Goal: Task Accomplishment & Management: Use online tool/utility

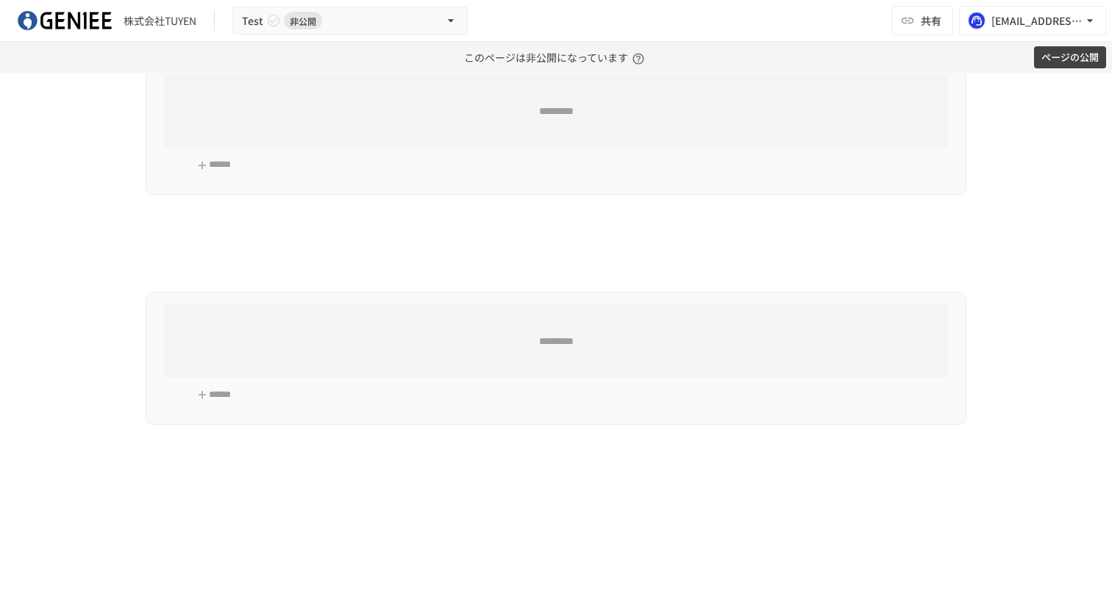
scroll to position [767, 0]
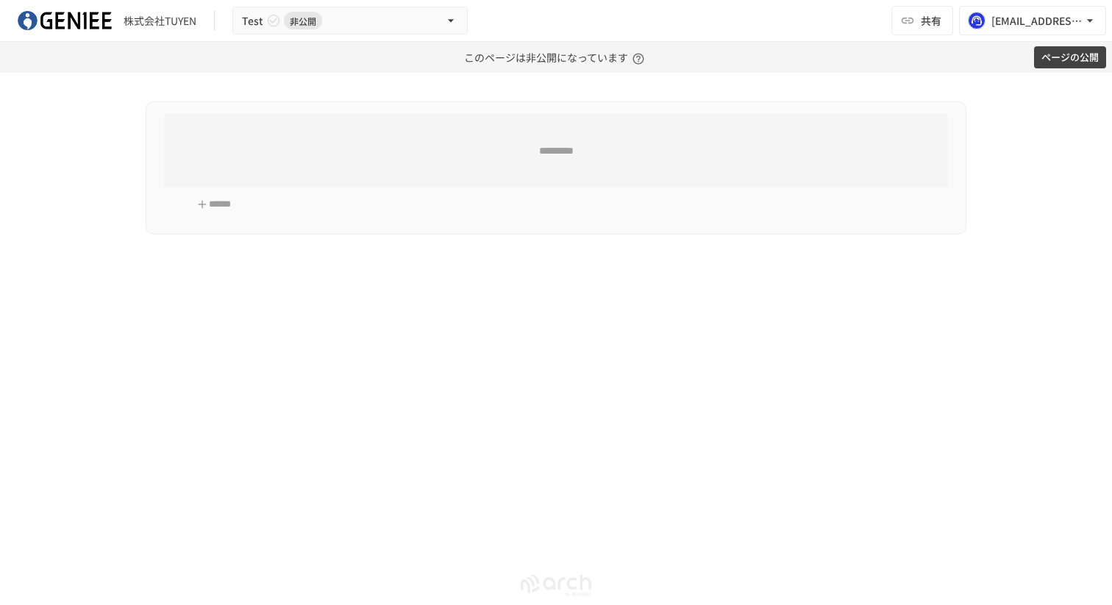
click at [121, 263] on icon "button" at bounding box center [123, 264] width 15 height 15
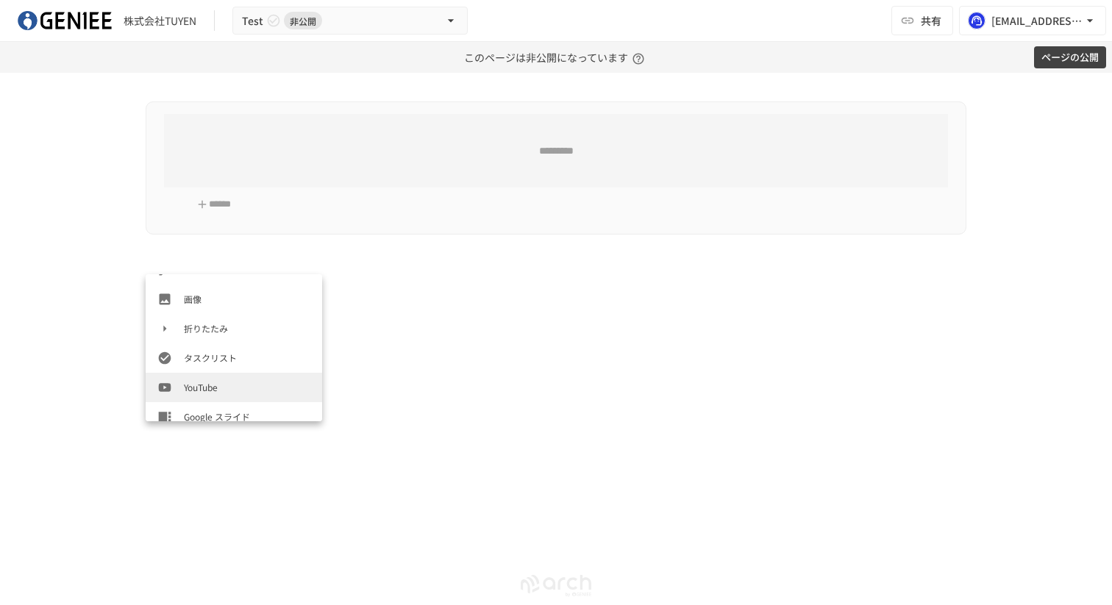
scroll to position [317, 0]
click at [237, 390] on span "YouTube" at bounding box center [247, 384] width 127 height 14
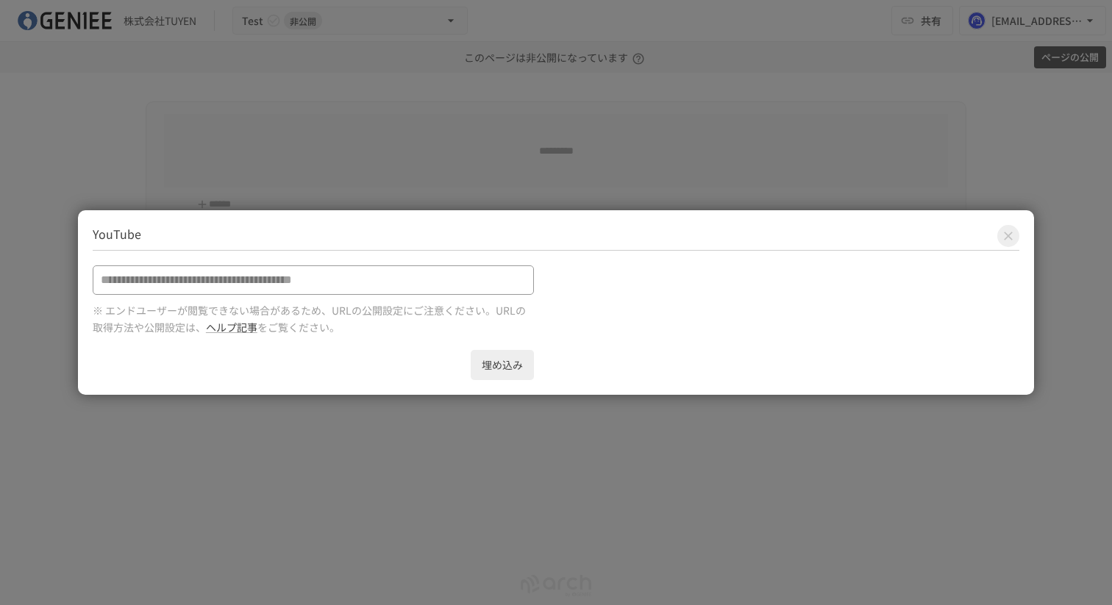
paste input "**********"
type input "**********"
click at [493, 363] on button "埋め込み" at bounding box center [502, 365] width 63 height 30
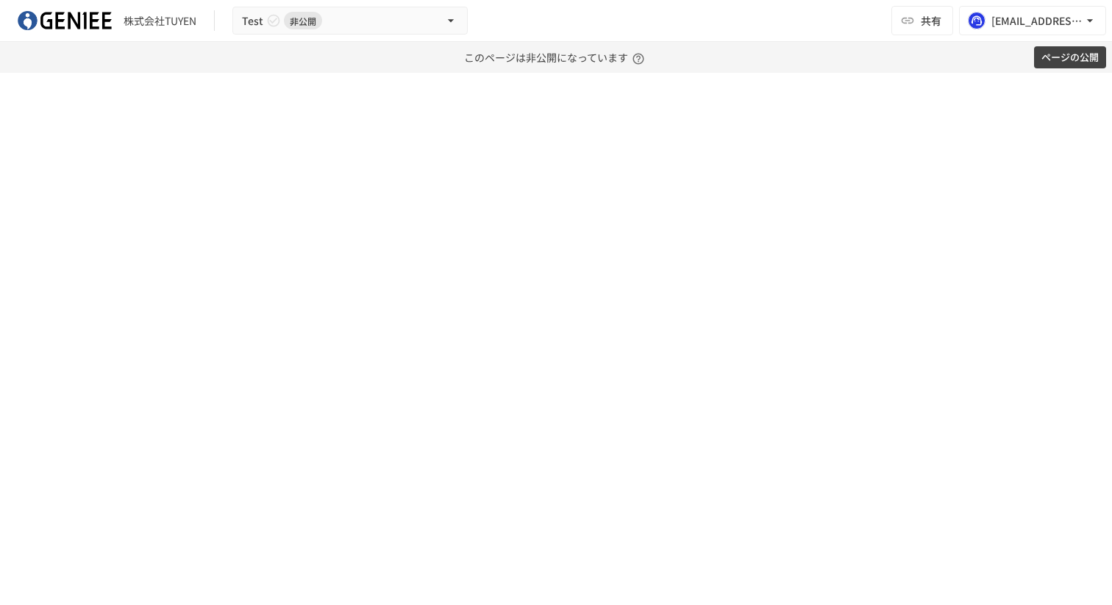
scroll to position [1029, 0]
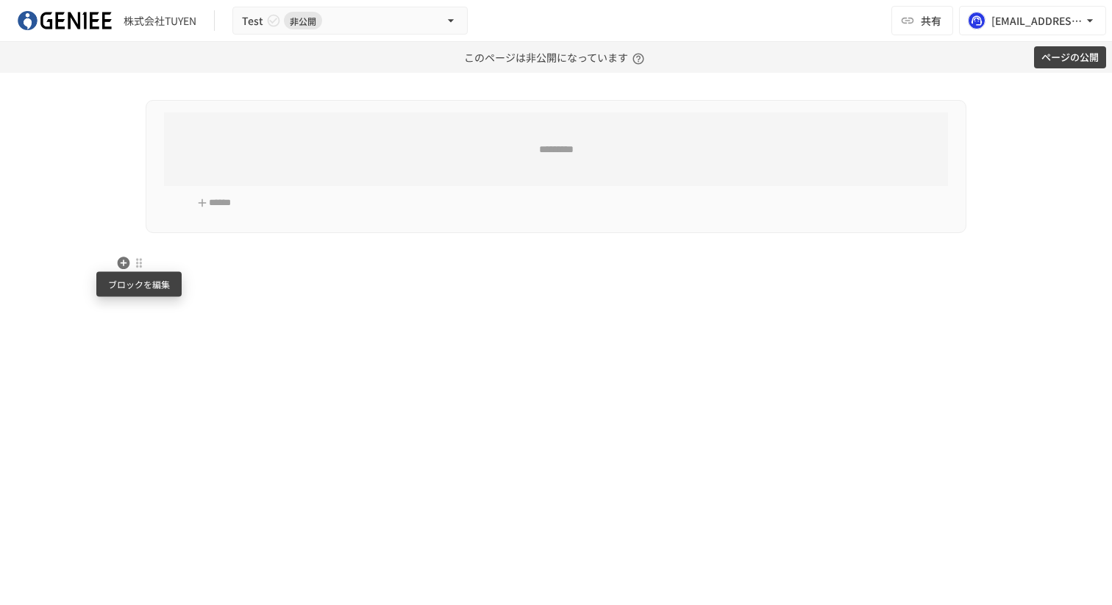
click at [137, 268] on div at bounding box center [139, 263] width 12 height 12
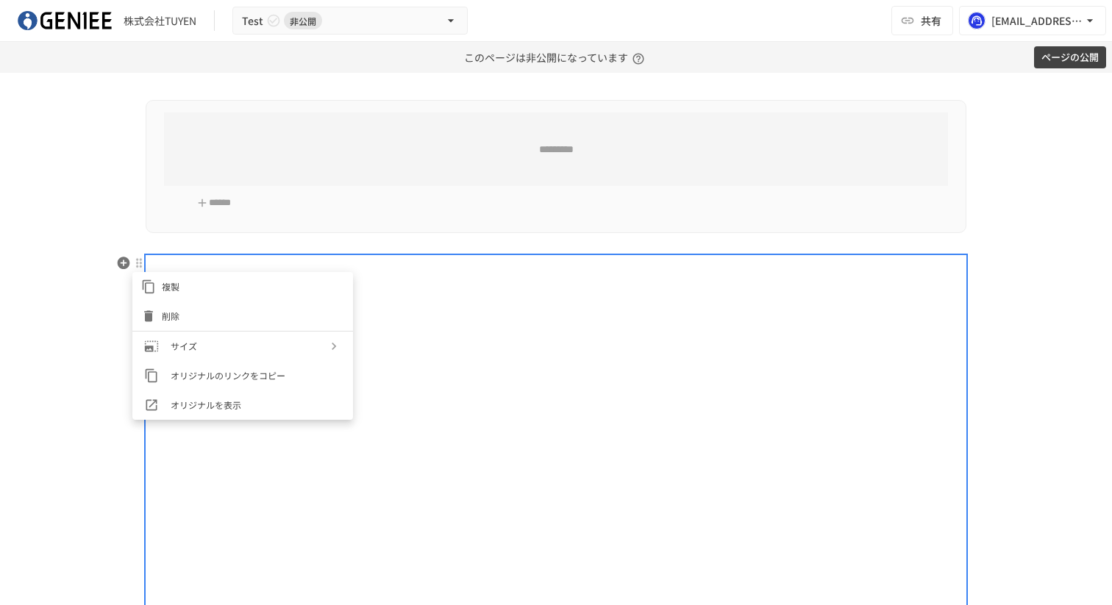
click at [188, 317] on span "削除" at bounding box center [253, 316] width 182 height 14
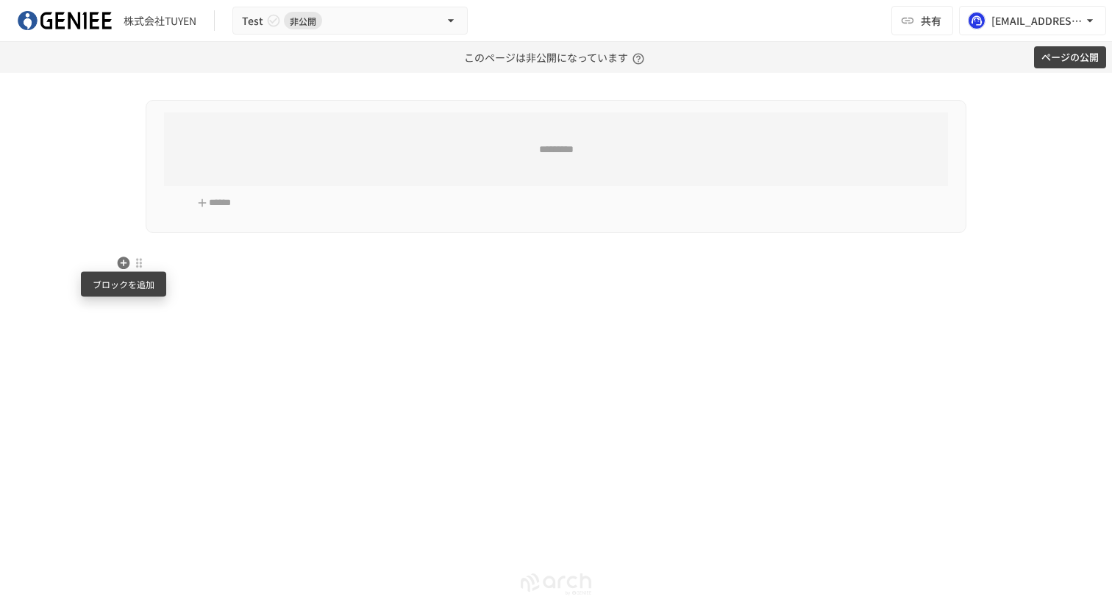
click at [119, 261] on icon "button" at bounding box center [124, 263] width 13 height 13
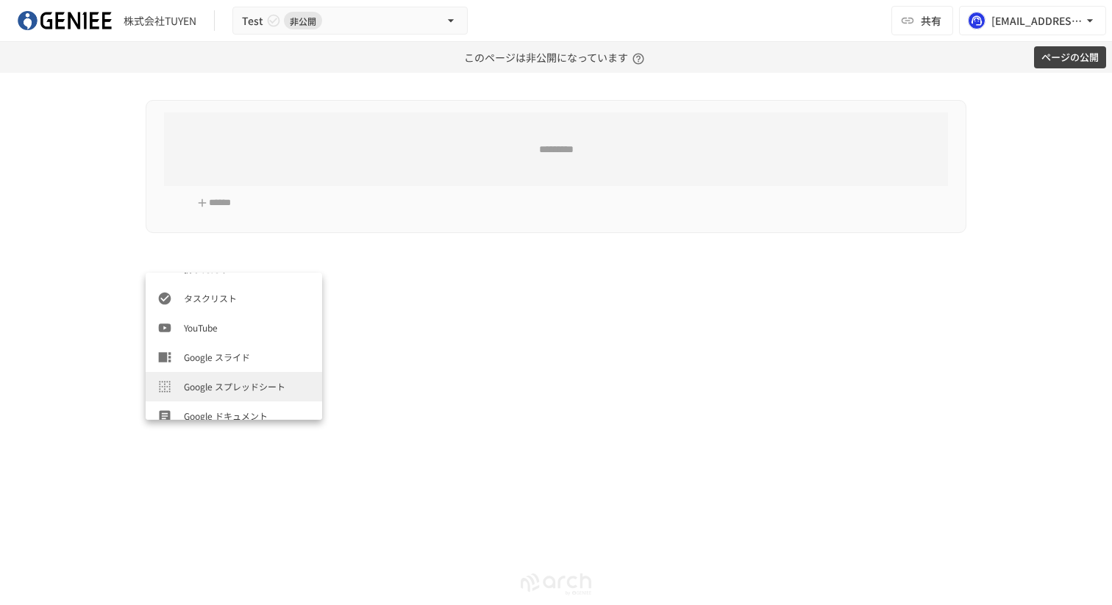
scroll to position [344, 0]
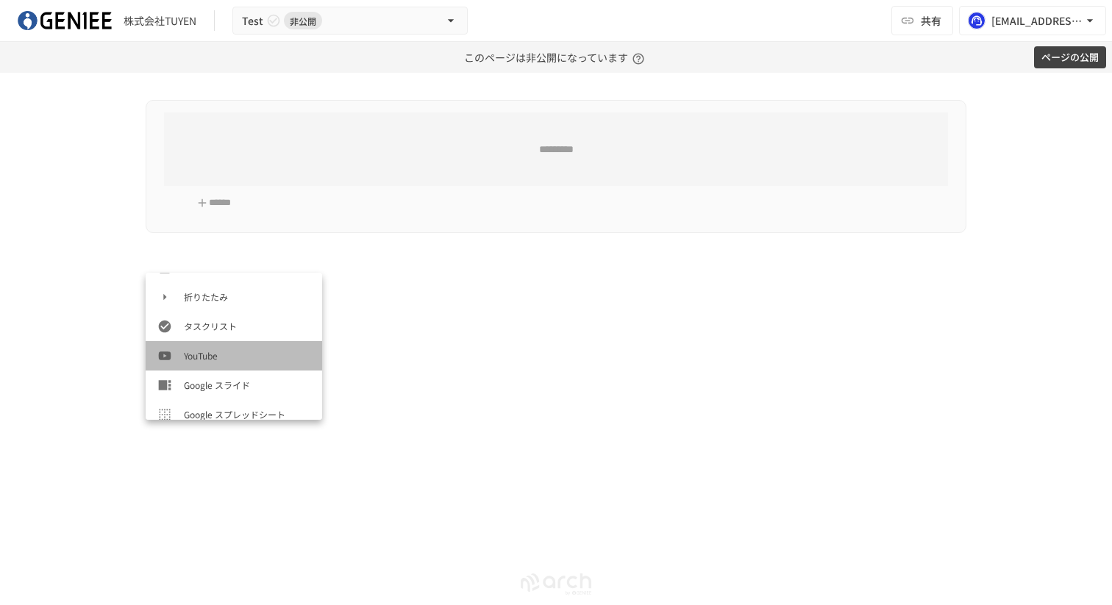
click at [235, 358] on span "YouTube" at bounding box center [247, 356] width 127 height 14
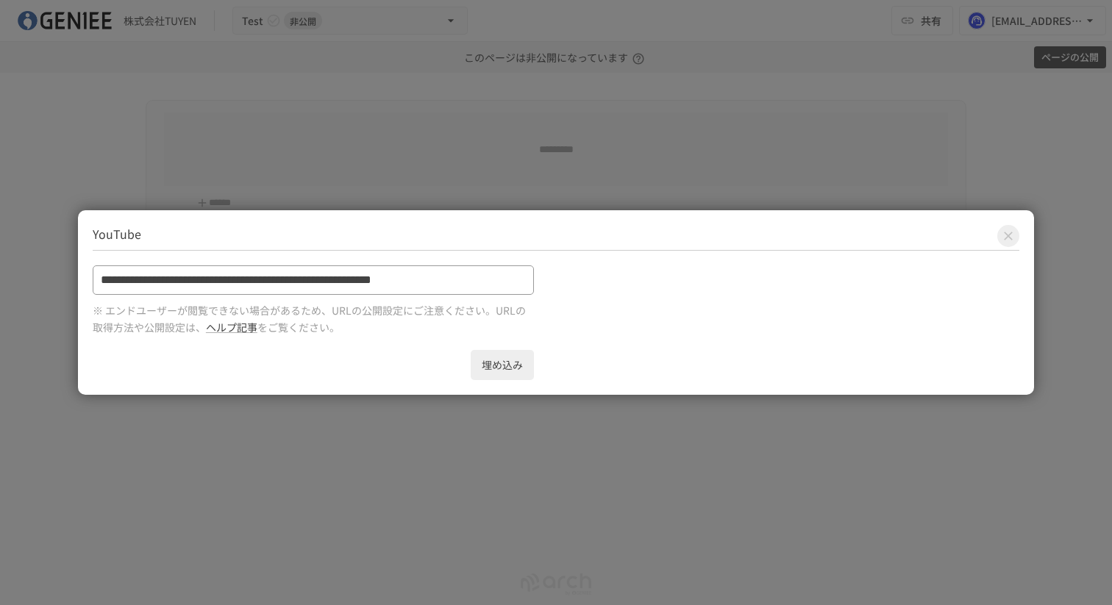
type input "**********"
click at [494, 358] on button "埋め込み" at bounding box center [502, 365] width 63 height 30
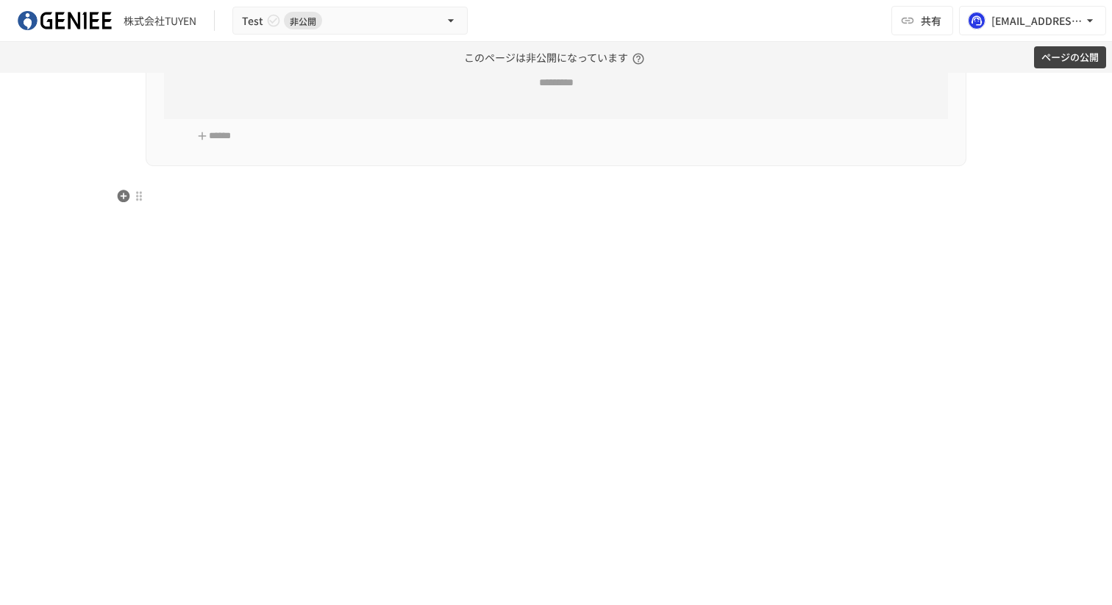
scroll to position [916, 0]
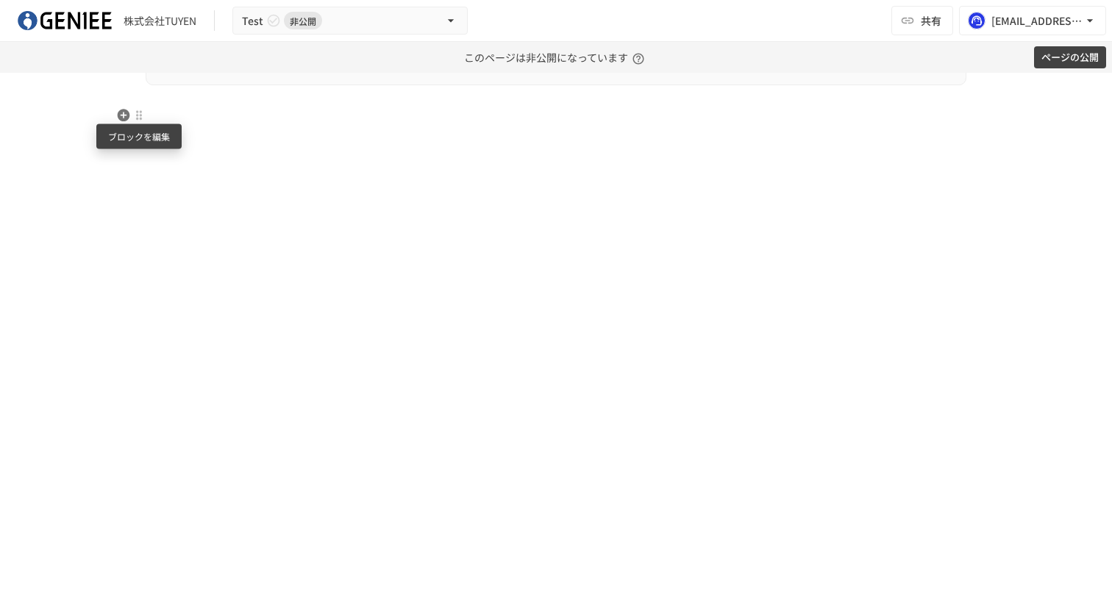
click at [138, 117] on div at bounding box center [139, 116] width 12 height 12
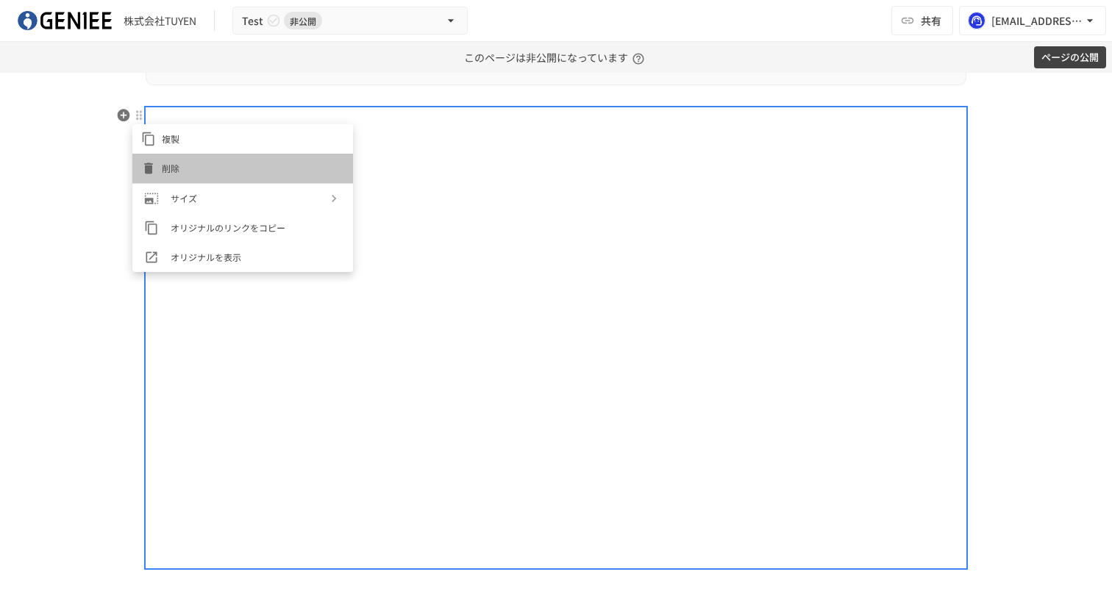
click at [193, 171] on span "削除" at bounding box center [253, 168] width 182 height 14
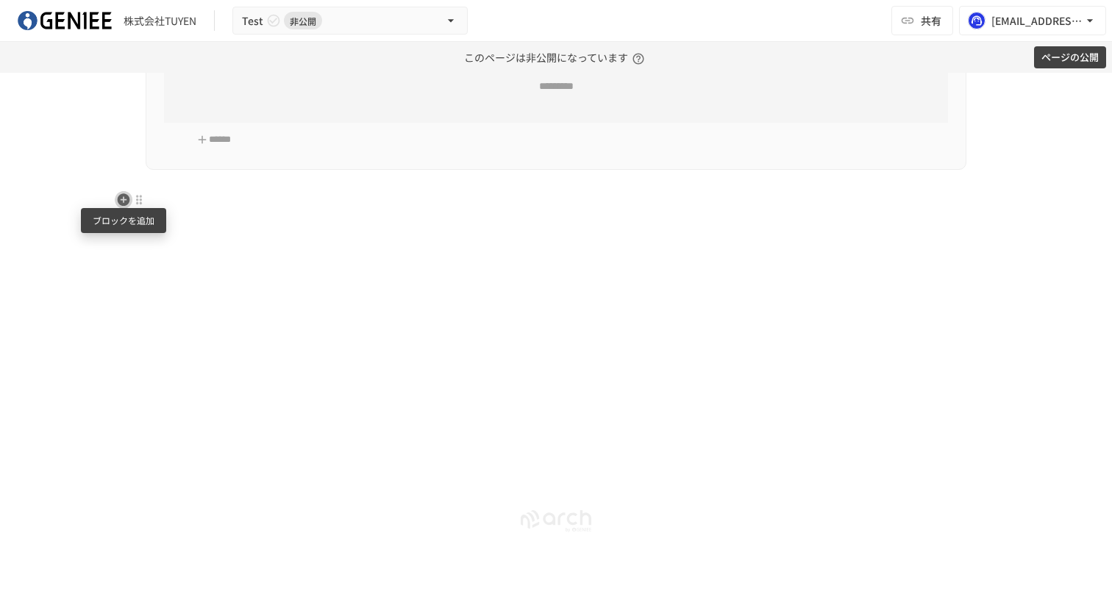
click at [124, 193] on icon "button" at bounding box center [124, 199] width 13 height 13
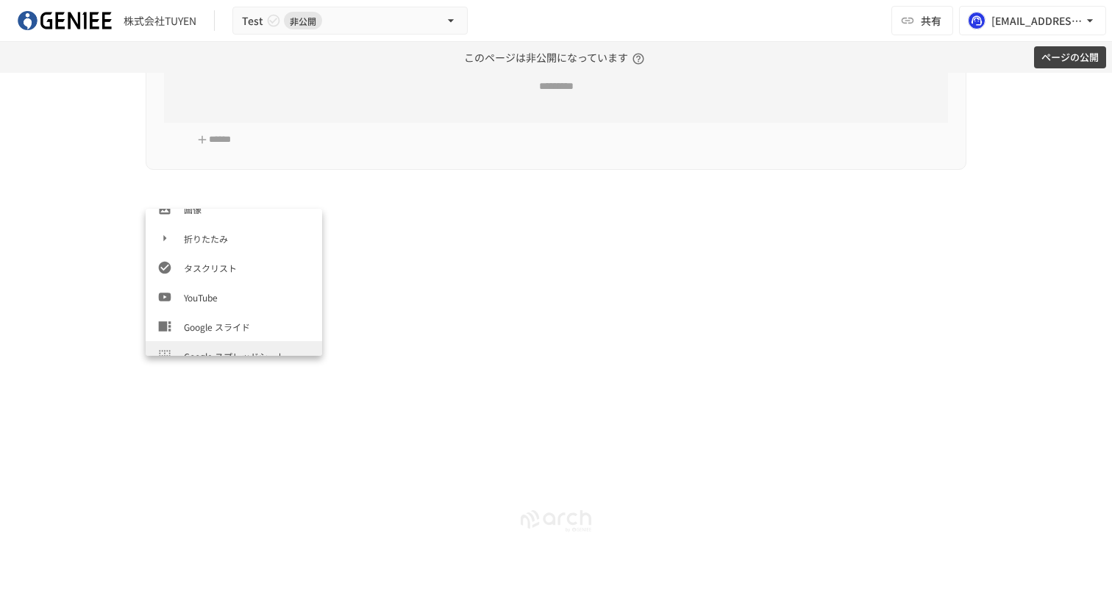
scroll to position [322, 0]
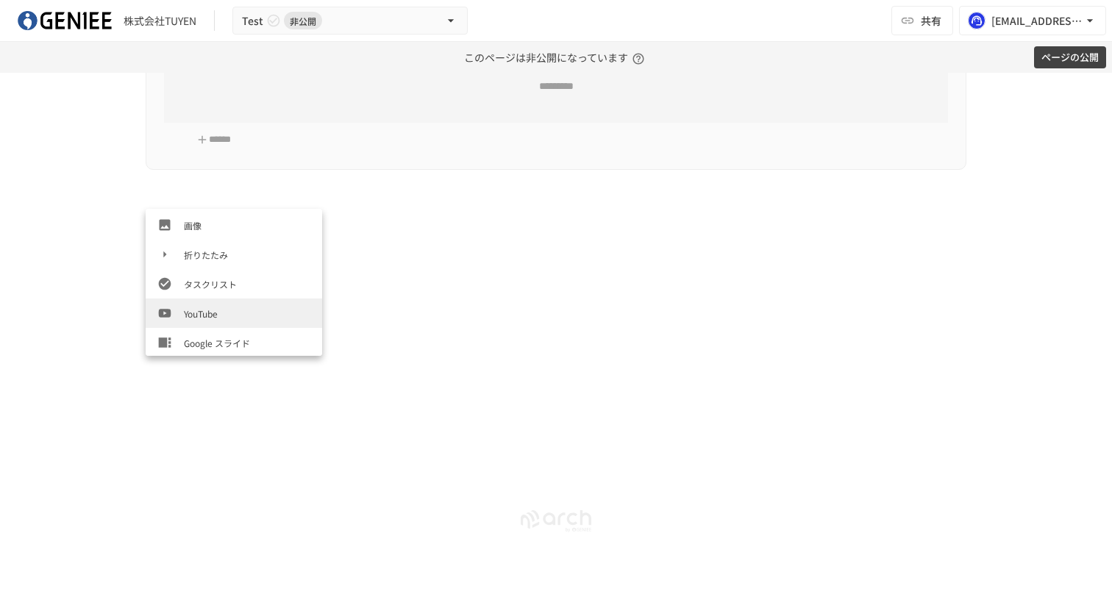
click at [210, 317] on span "YouTube" at bounding box center [247, 314] width 127 height 14
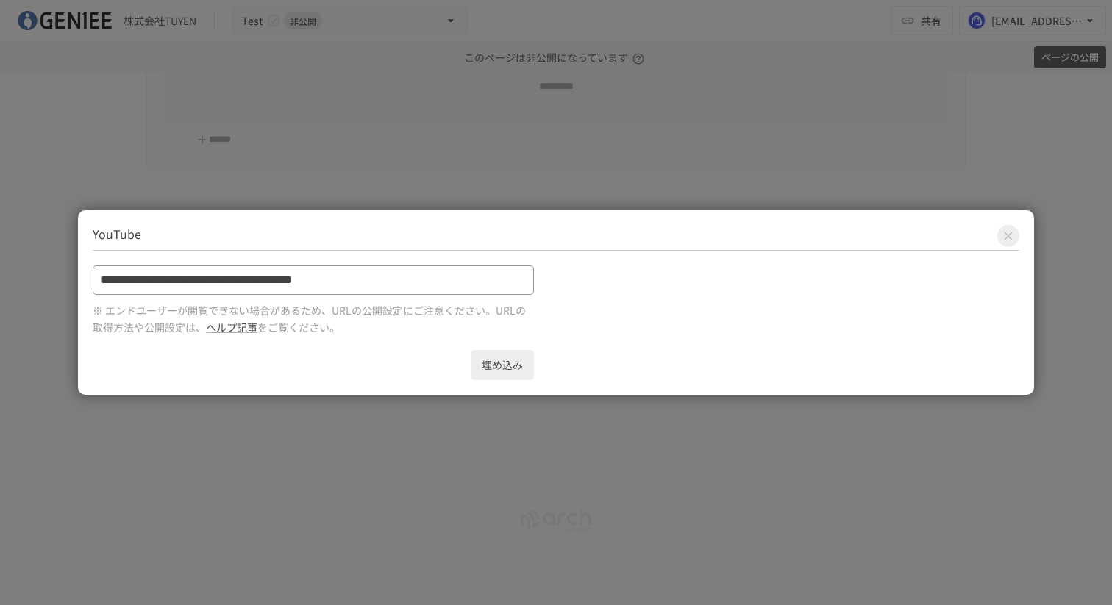
type input "**********"
click at [494, 363] on button "埋め込み" at bounding box center [502, 365] width 63 height 30
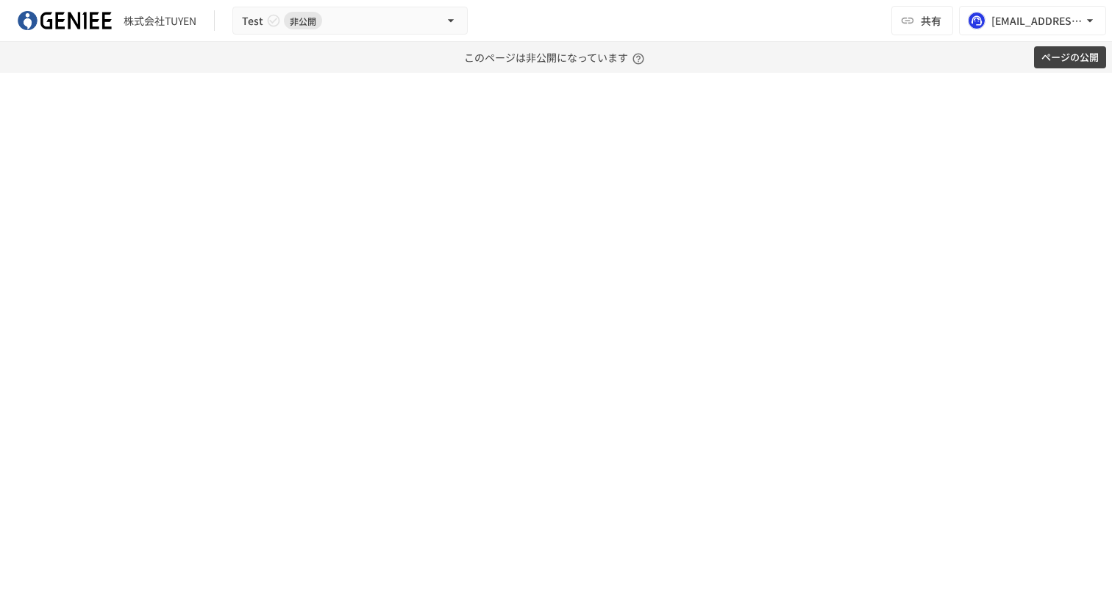
scroll to position [1128, 0]
click at [118, 371] on icon "button" at bounding box center [124, 372] width 13 height 13
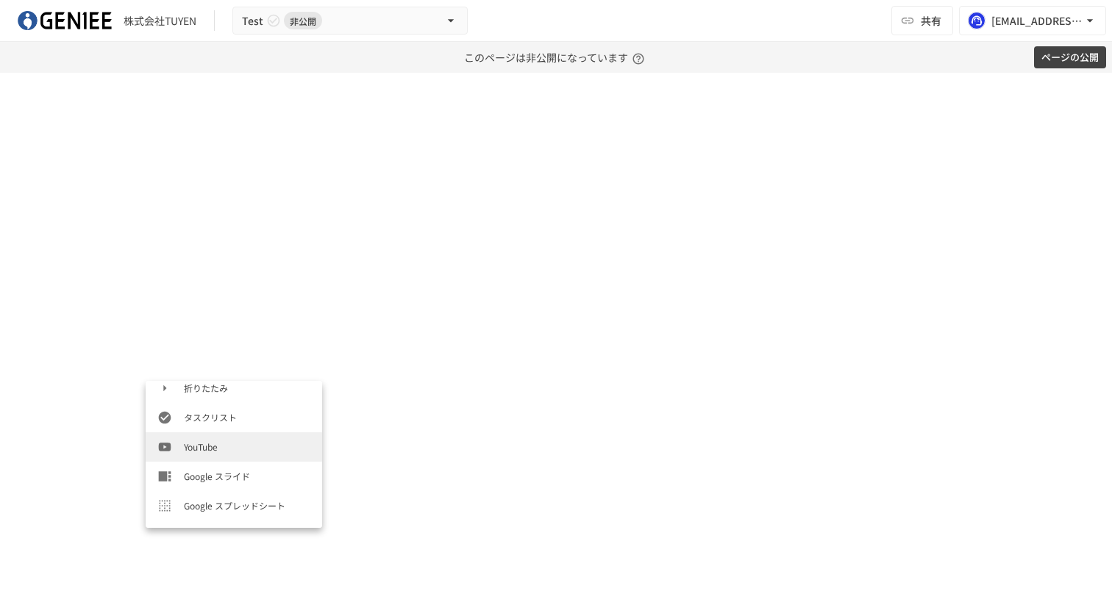
scroll to position [351, 0]
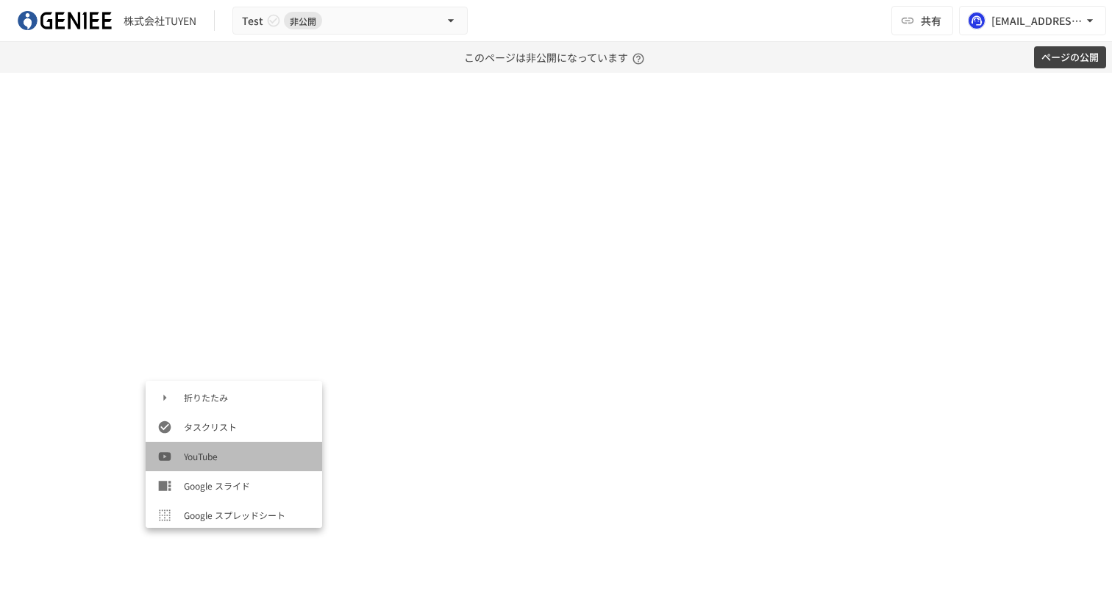
click at [221, 451] on span "YouTube" at bounding box center [247, 456] width 127 height 14
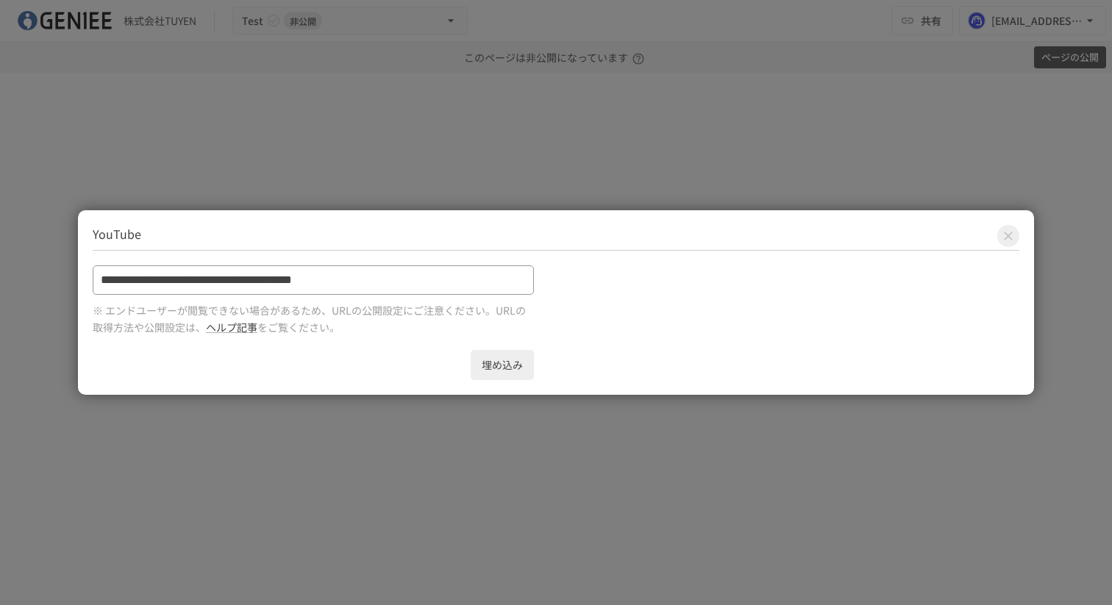
type input "**********"
click at [513, 353] on button "埋め込み" at bounding box center [502, 365] width 63 height 30
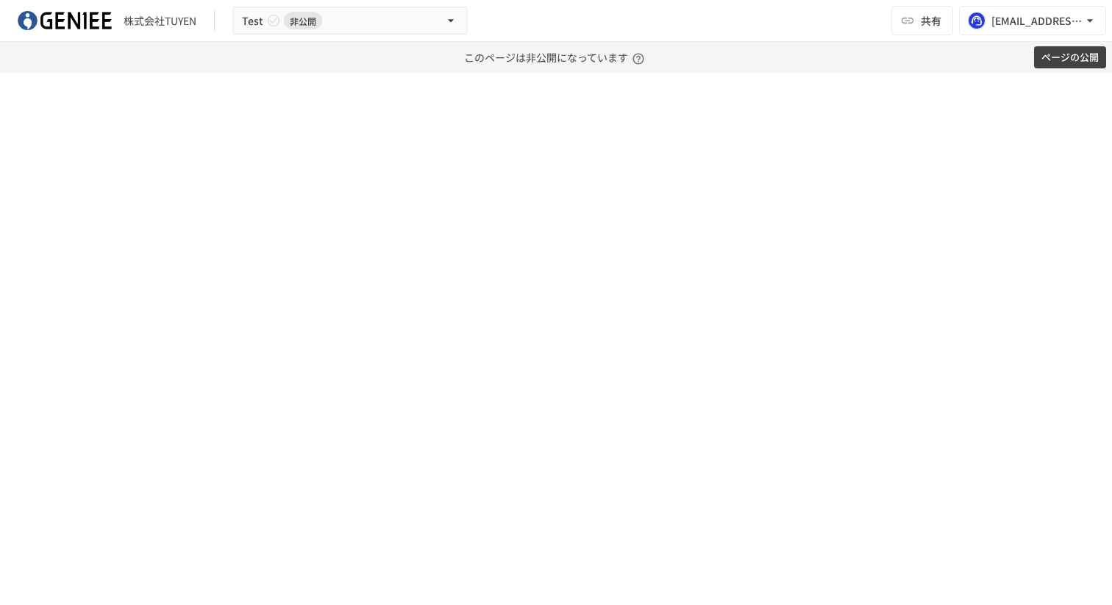
scroll to position [1420, 0]
click at [141, 79] on div at bounding box center [139, 80] width 12 height 12
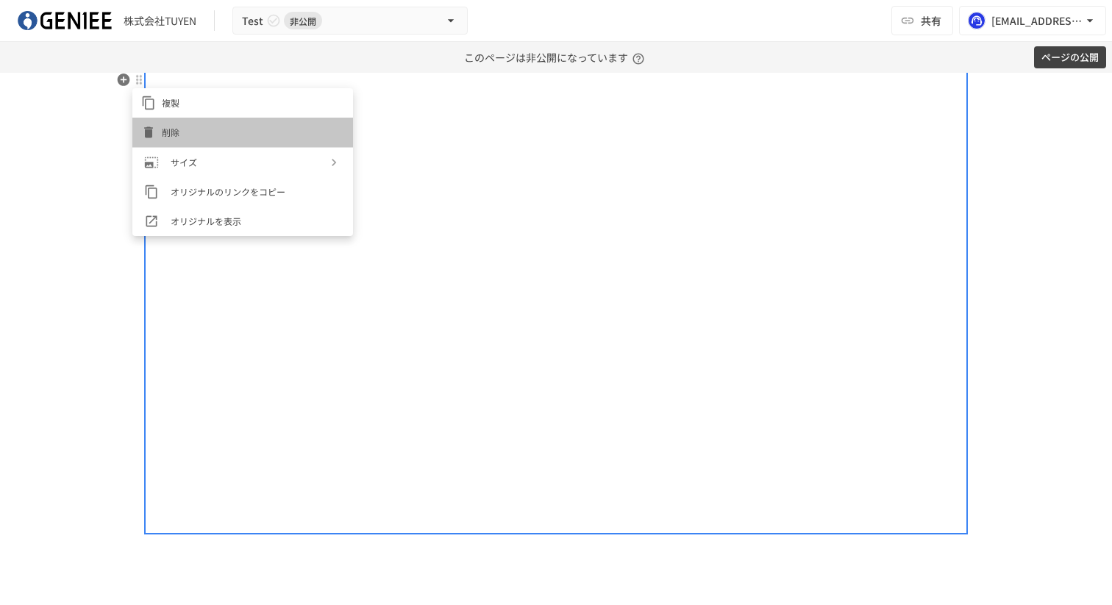
click at [218, 130] on span "削除" at bounding box center [253, 132] width 182 height 14
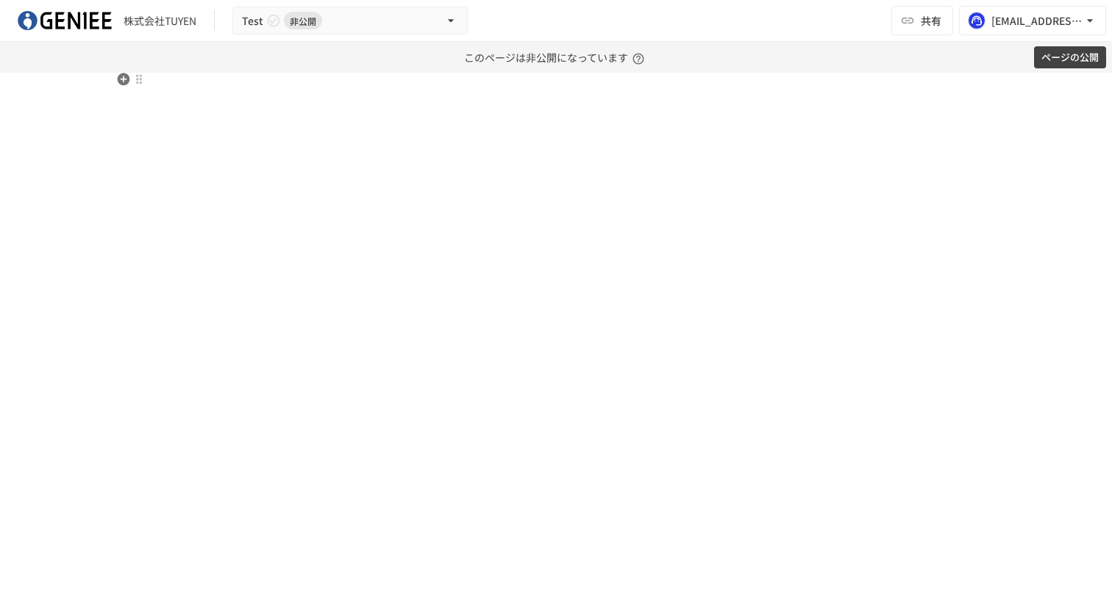
scroll to position [1141, 0]
click at [120, 363] on icon "button" at bounding box center [124, 359] width 13 height 13
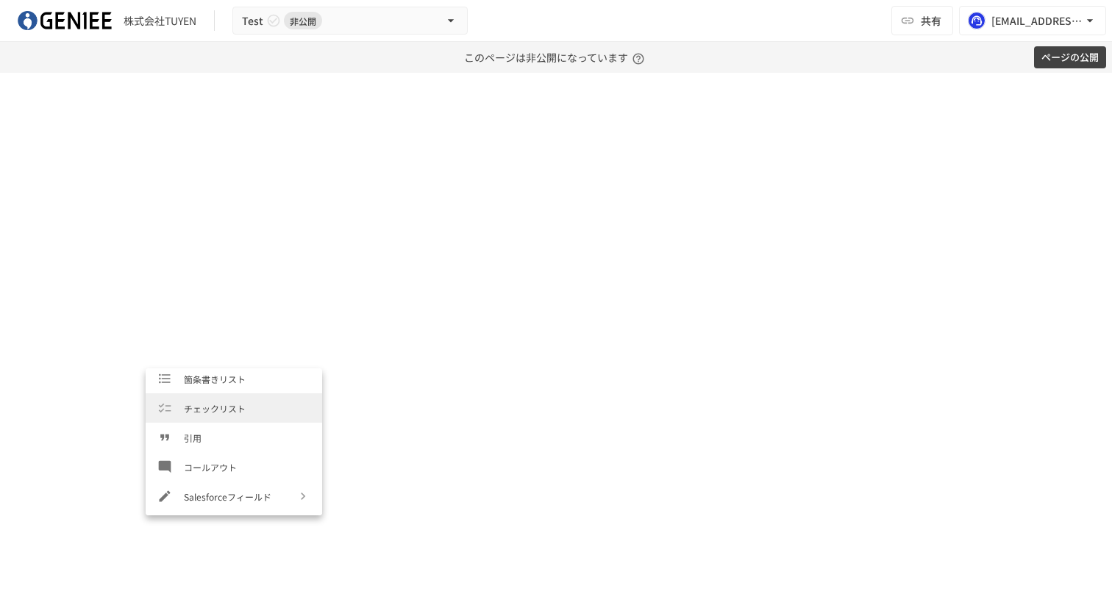
scroll to position [319, 0]
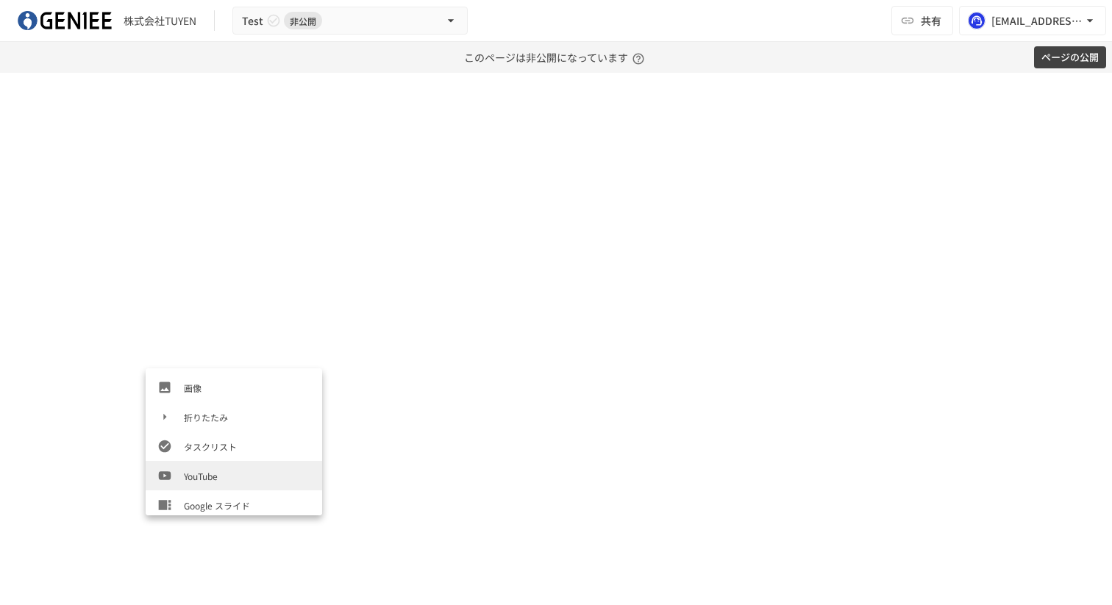
click at [238, 477] on span "YouTube" at bounding box center [247, 476] width 127 height 14
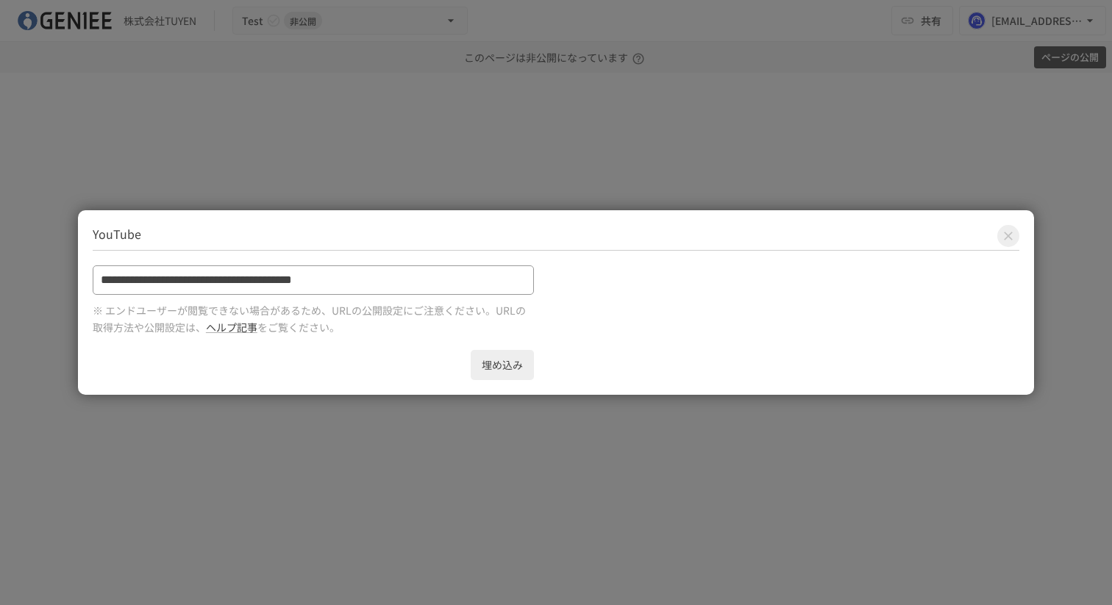
type input "**********"
click at [513, 367] on button "埋め込み" at bounding box center [502, 365] width 63 height 30
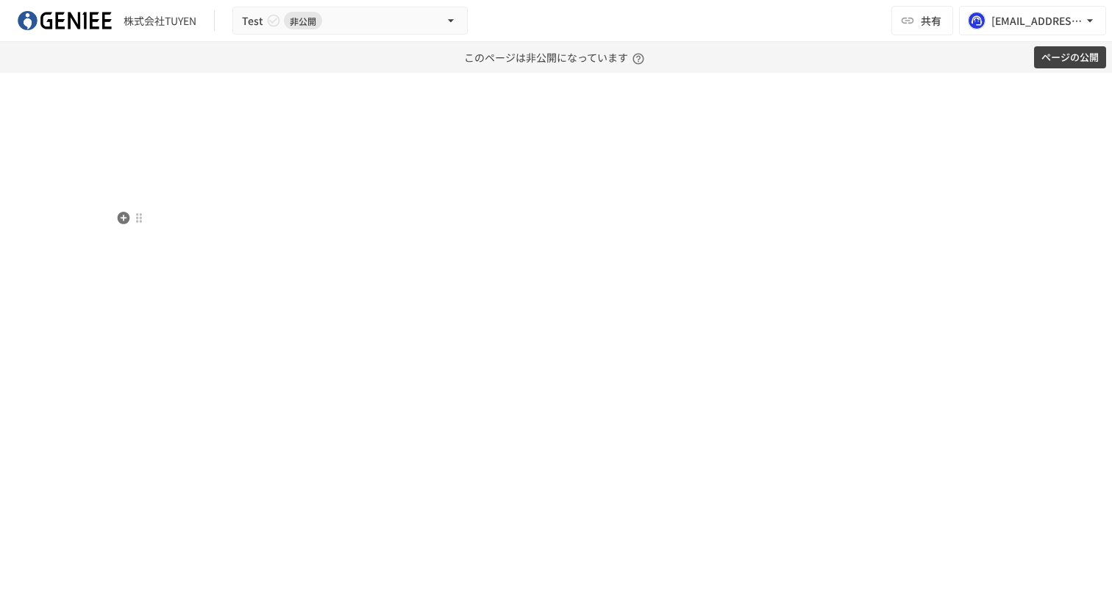
scroll to position [1292, 0]
click at [145, 206] on div at bounding box center [138, 208] width 13 height 18
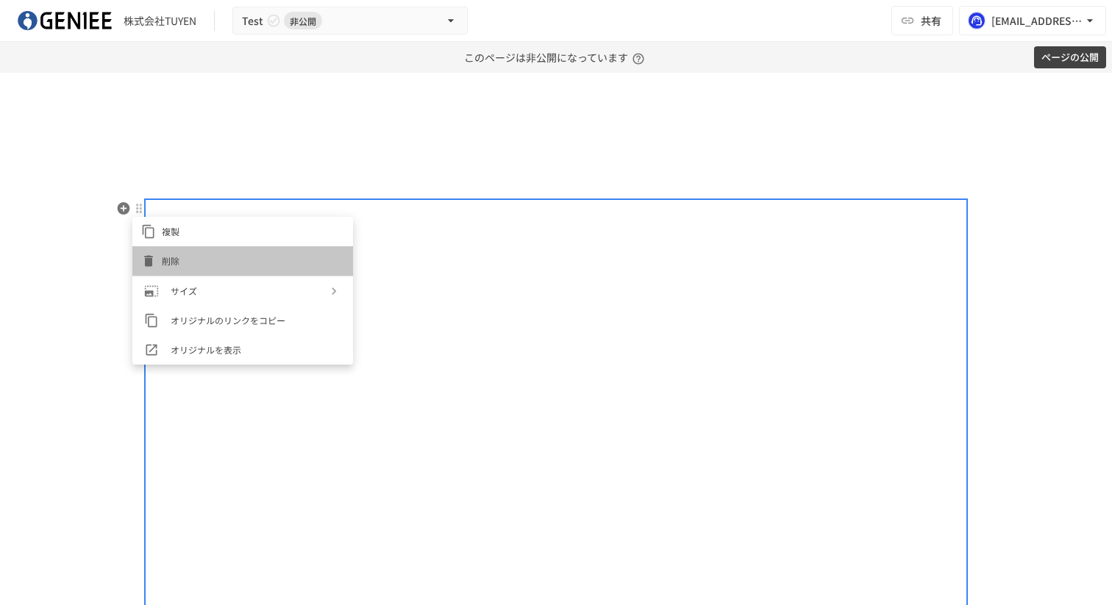
click at [196, 261] on span "削除" at bounding box center [253, 261] width 182 height 14
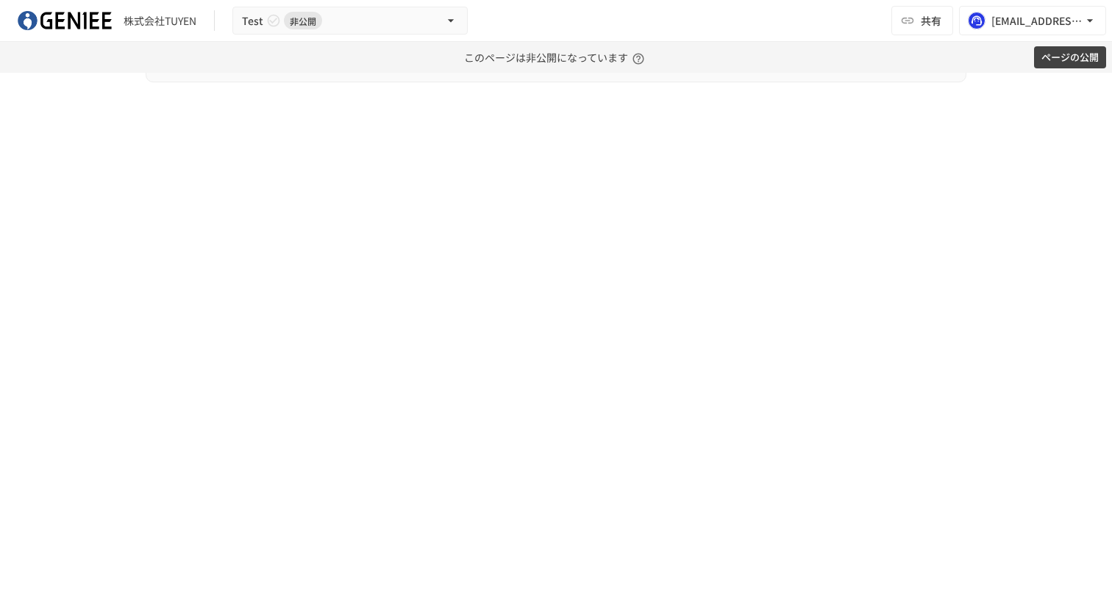
scroll to position [923, 0]
click at [139, 112] on div at bounding box center [139, 108] width 12 height 12
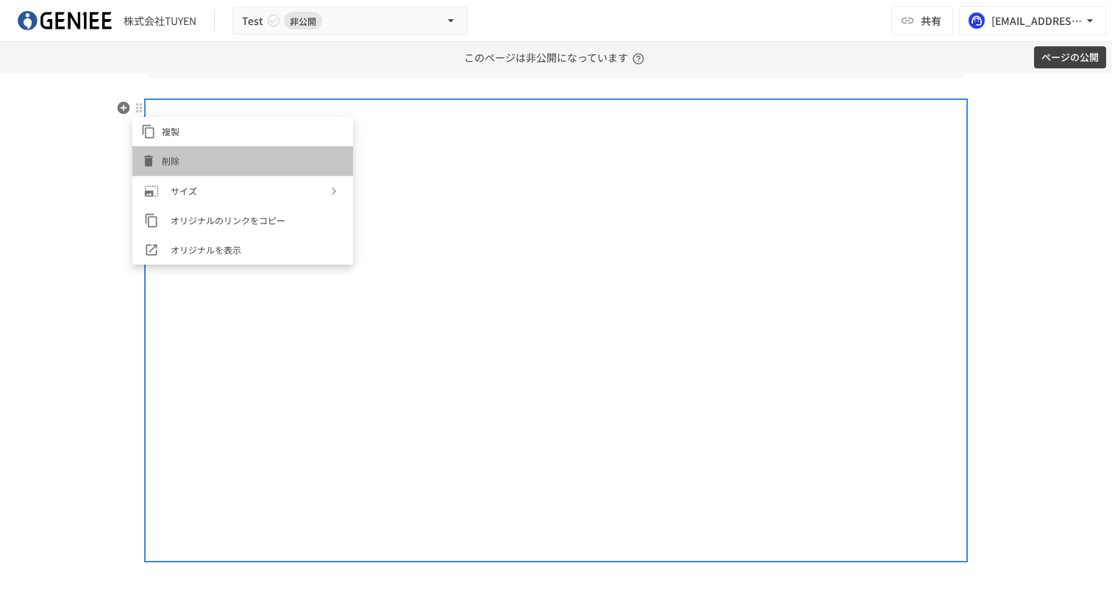
click at [168, 159] on span "削除" at bounding box center [253, 161] width 182 height 14
